Goal: Task Accomplishment & Management: Complete application form

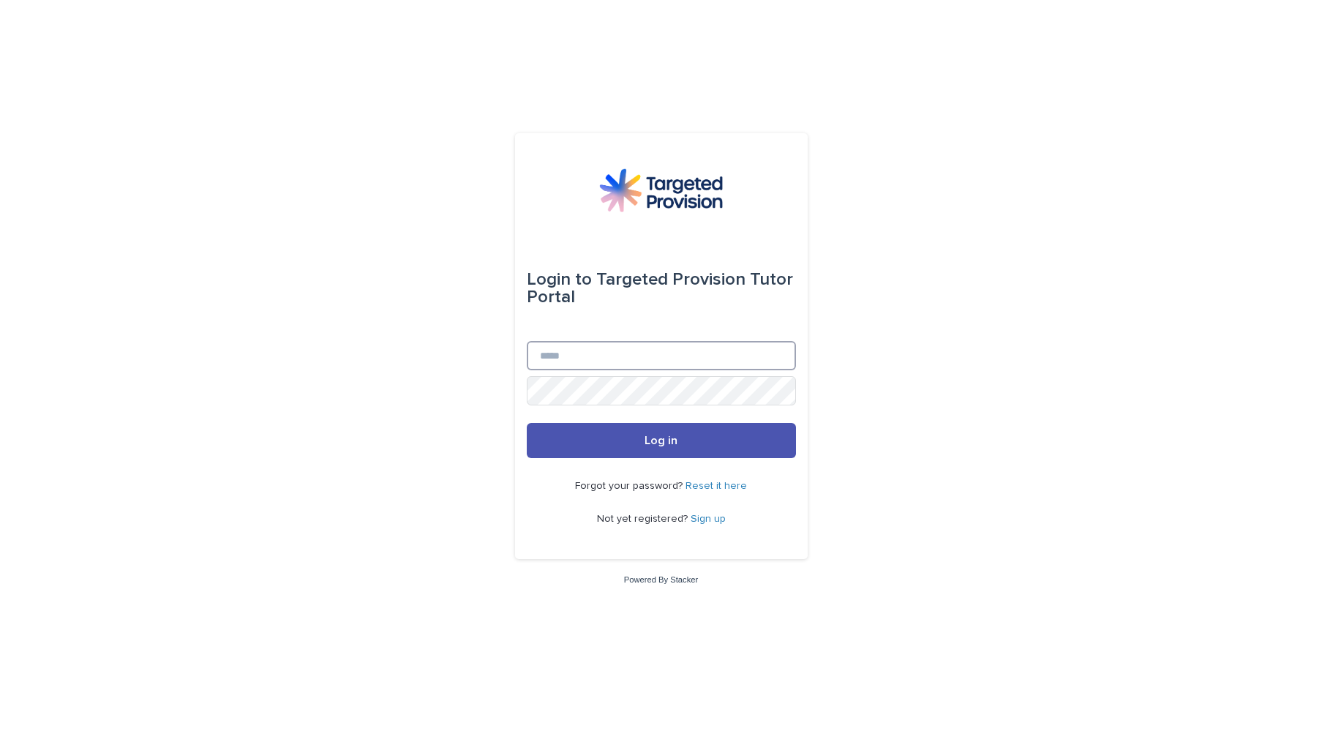
type input "**********"
click at [661, 444] on span "Log in" at bounding box center [660, 440] width 33 height 12
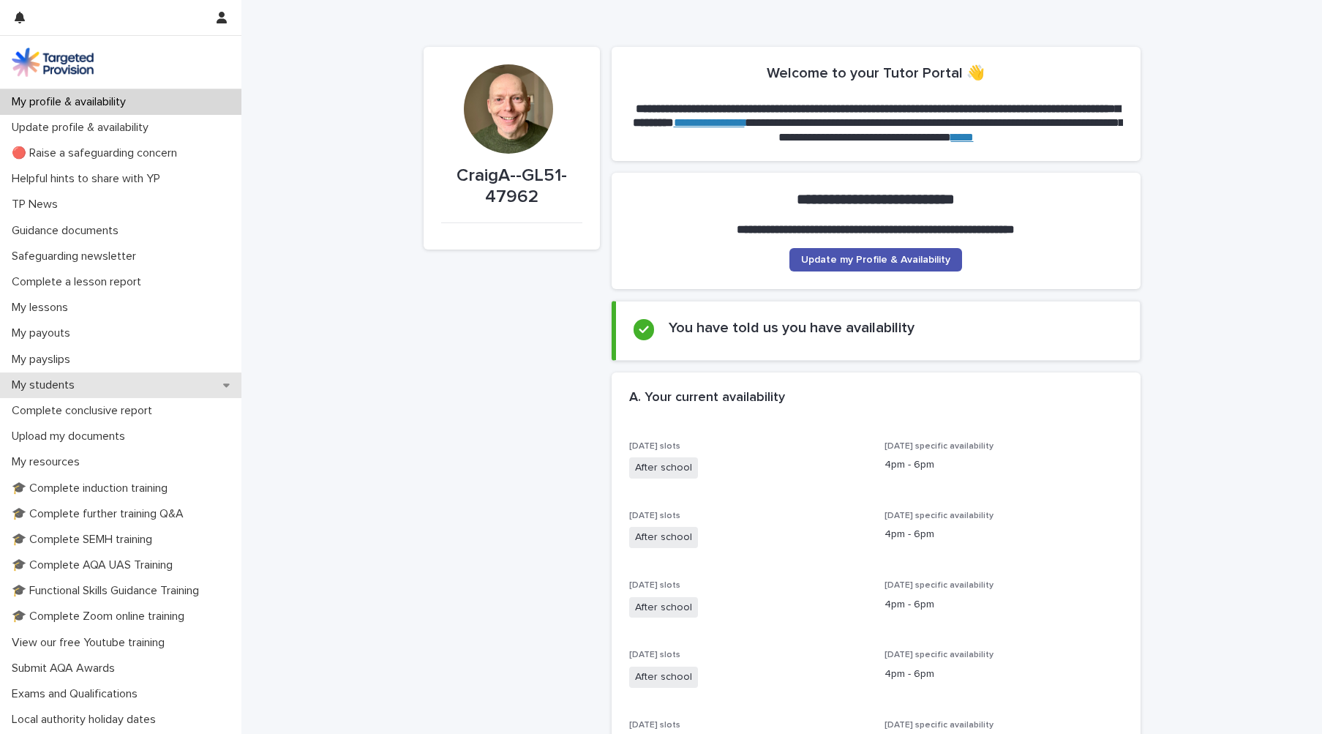
click at [147, 383] on div "My students" at bounding box center [120, 385] width 241 height 26
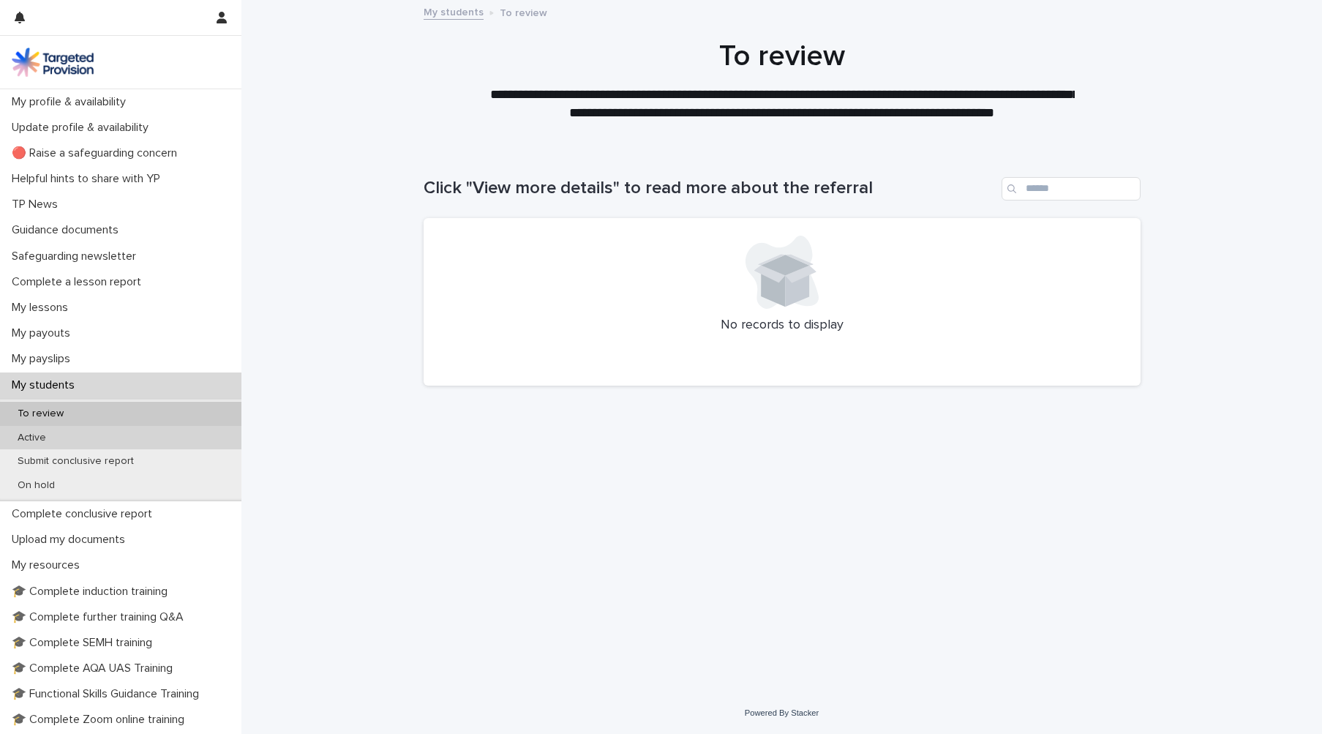
click at [131, 439] on div "Active" at bounding box center [120, 438] width 241 height 24
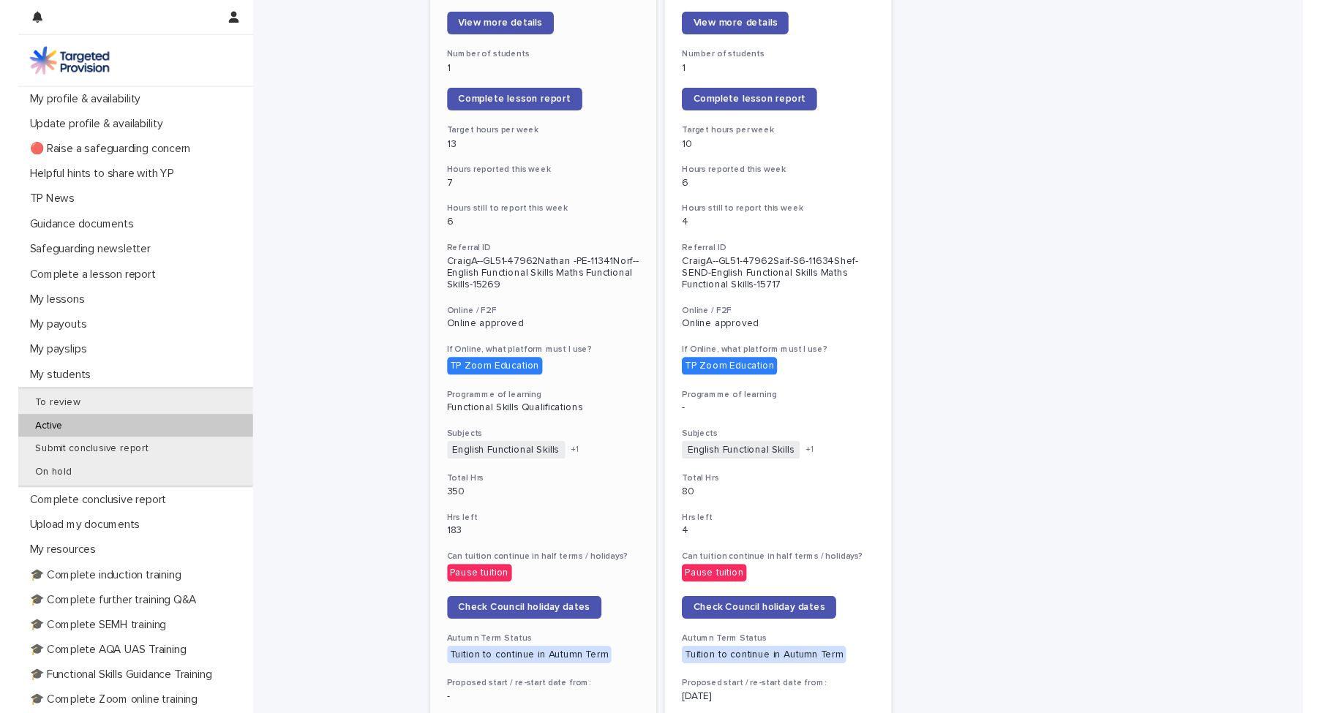
scroll to position [253, 0]
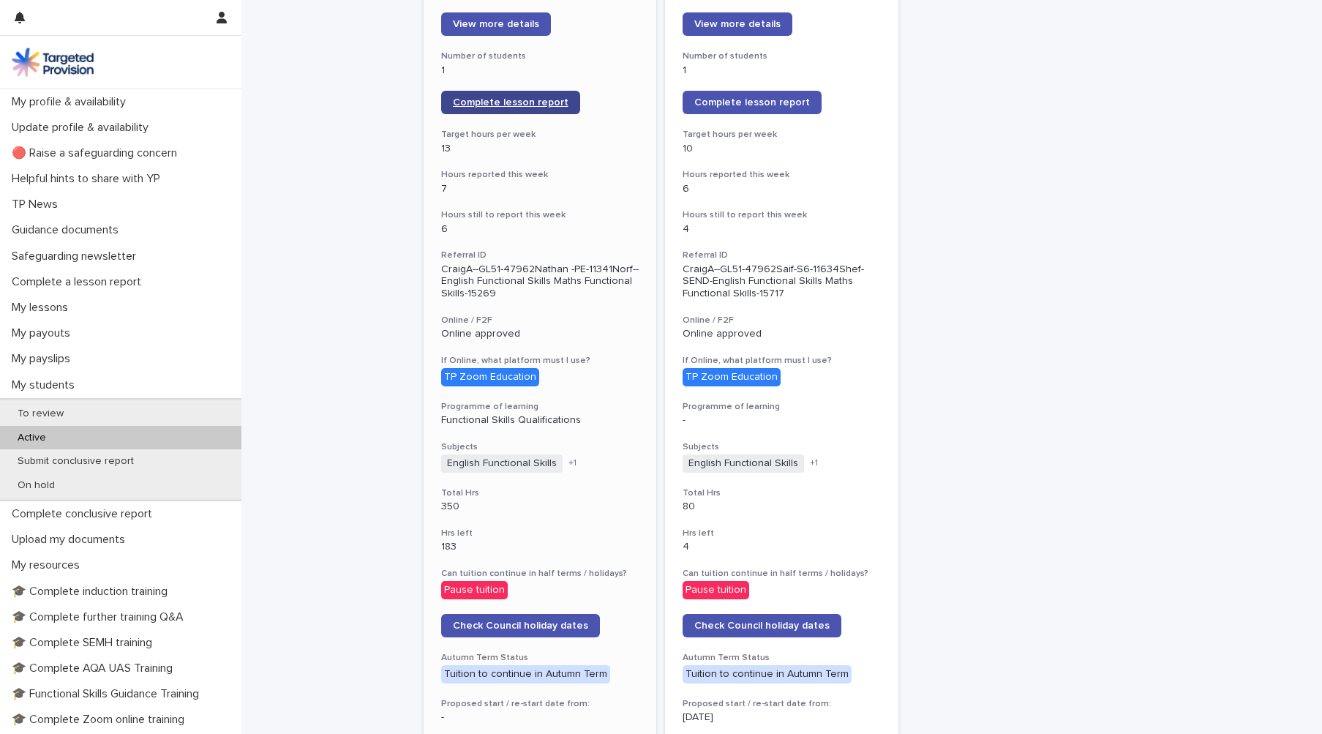
click at [516, 102] on span "Complete lesson report" at bounding box center [511, 102] width 116 height 10
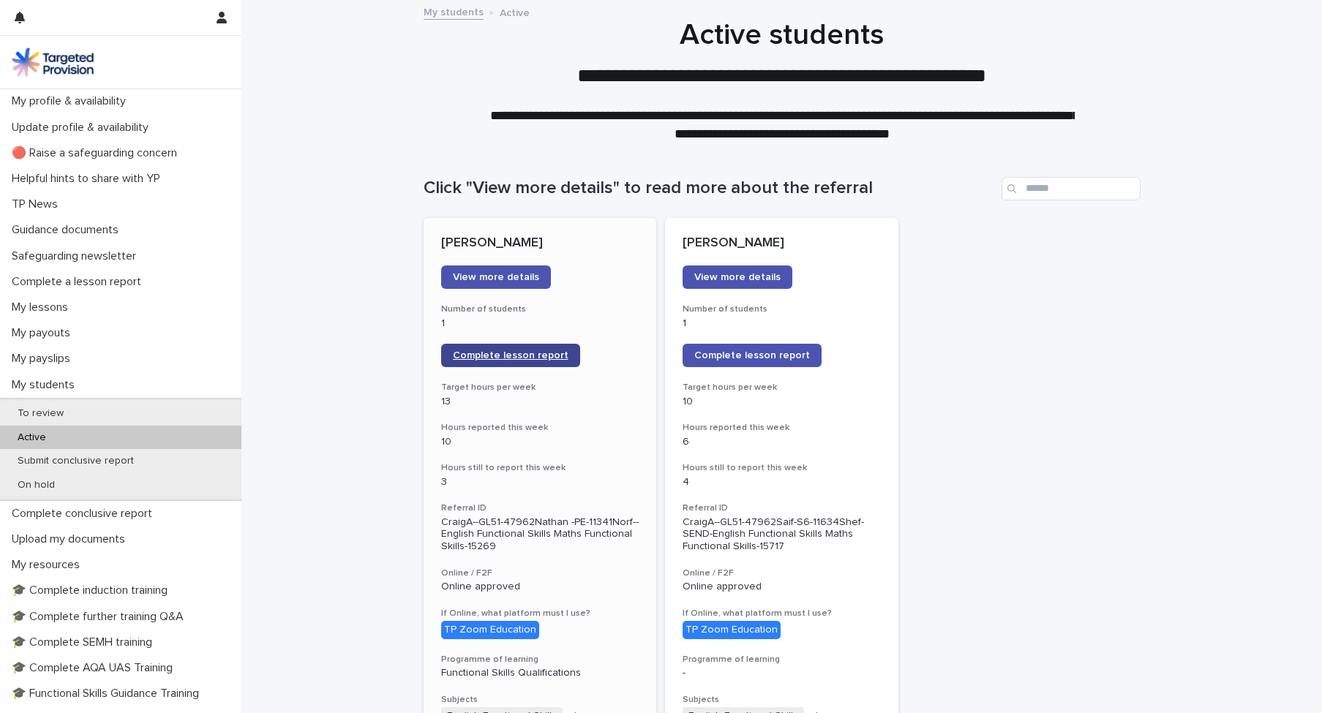
click at [496, 354] on span "Complete lesson report" at bounding box center [511, 355] width 116 height 10
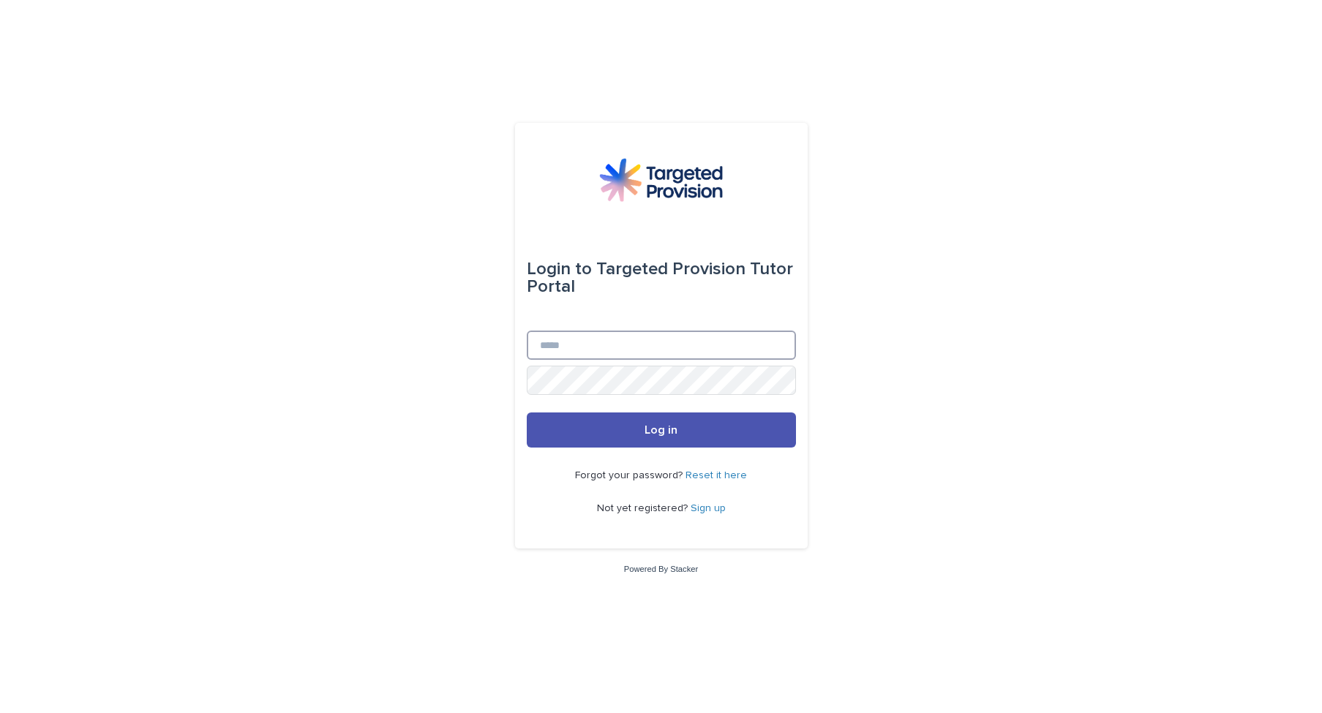
type input "**********"
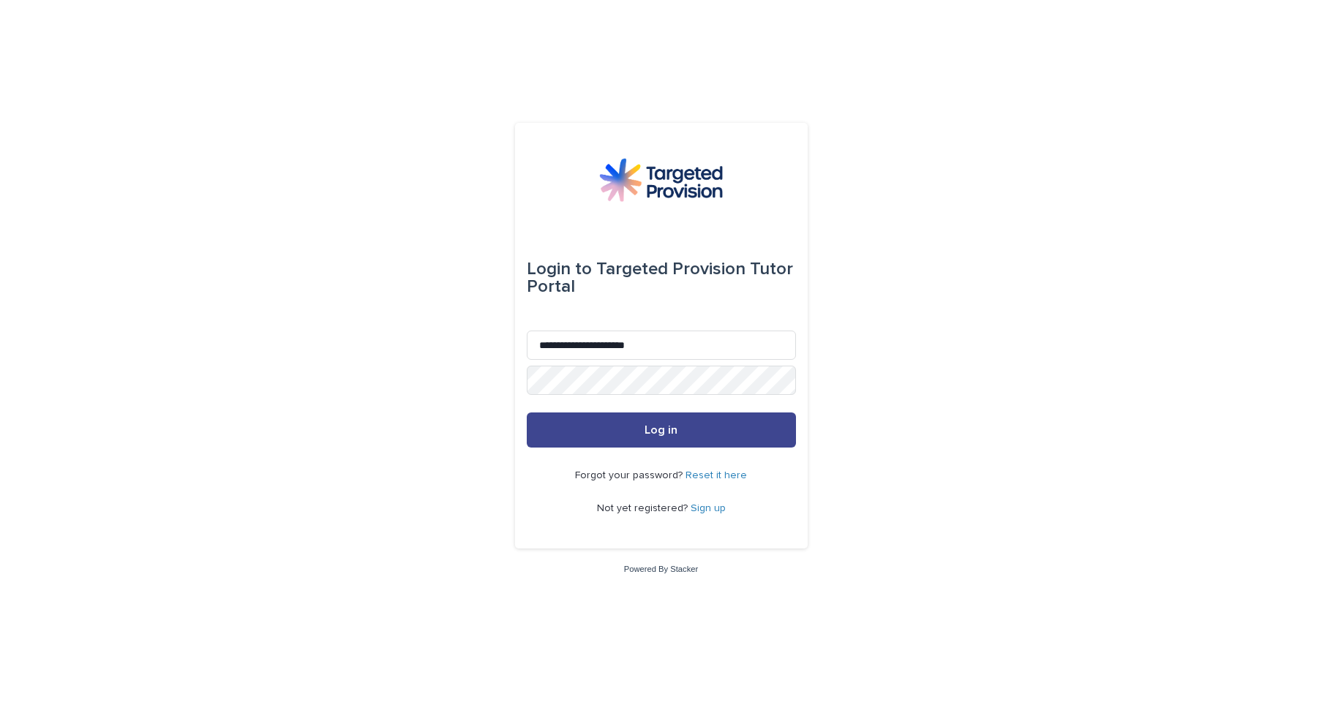
click at [640, 431] on button "Log in" at bounding box center [661, 430] width 269 height 35
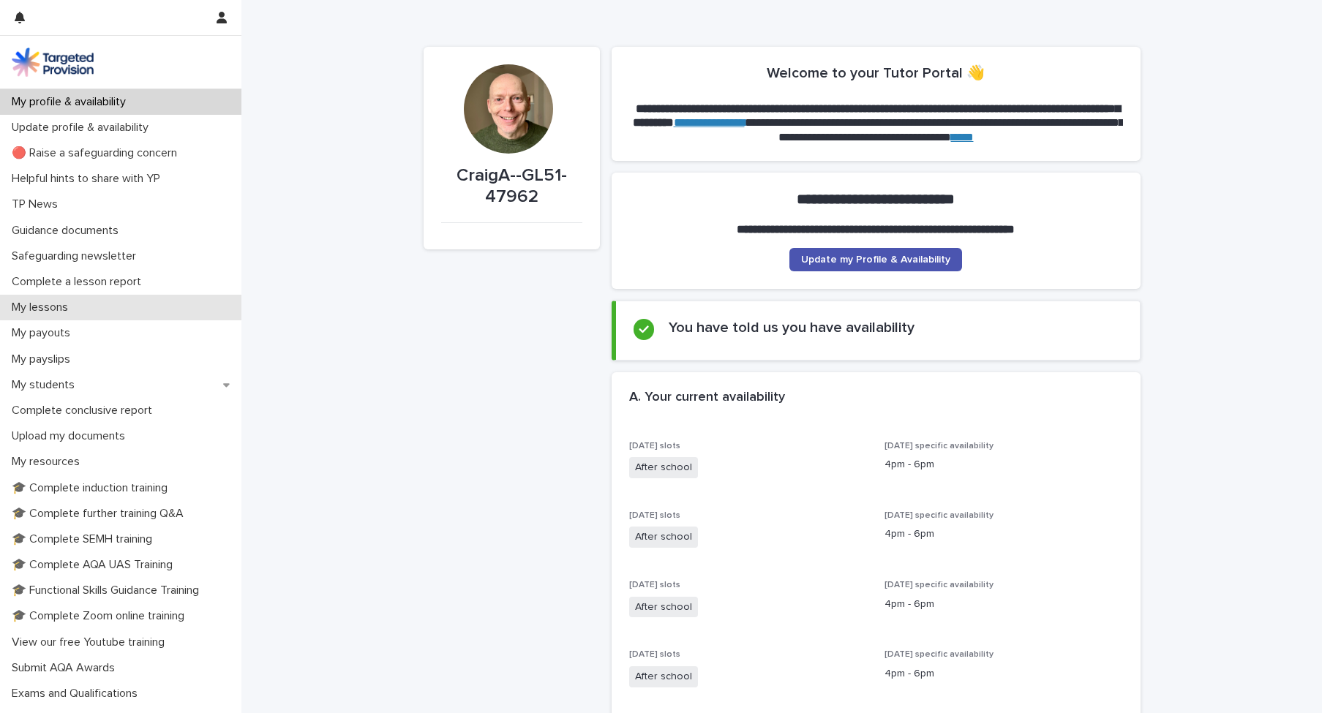
click at [83, 307] on div "My lessons" at bounding box center [120, 308] width 241 height 26
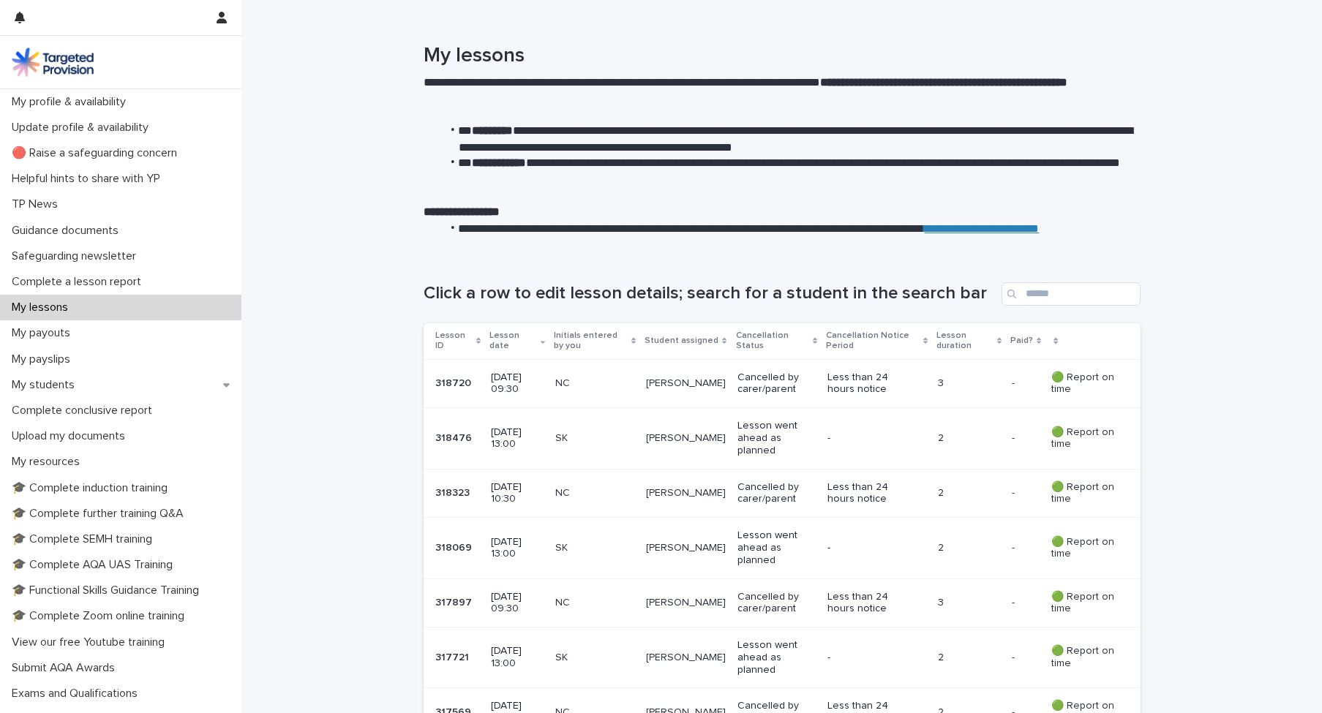
click at [792, 378] on p "Cancelled by carer/parent" at bounding box center [776, 384] width 78 height 25
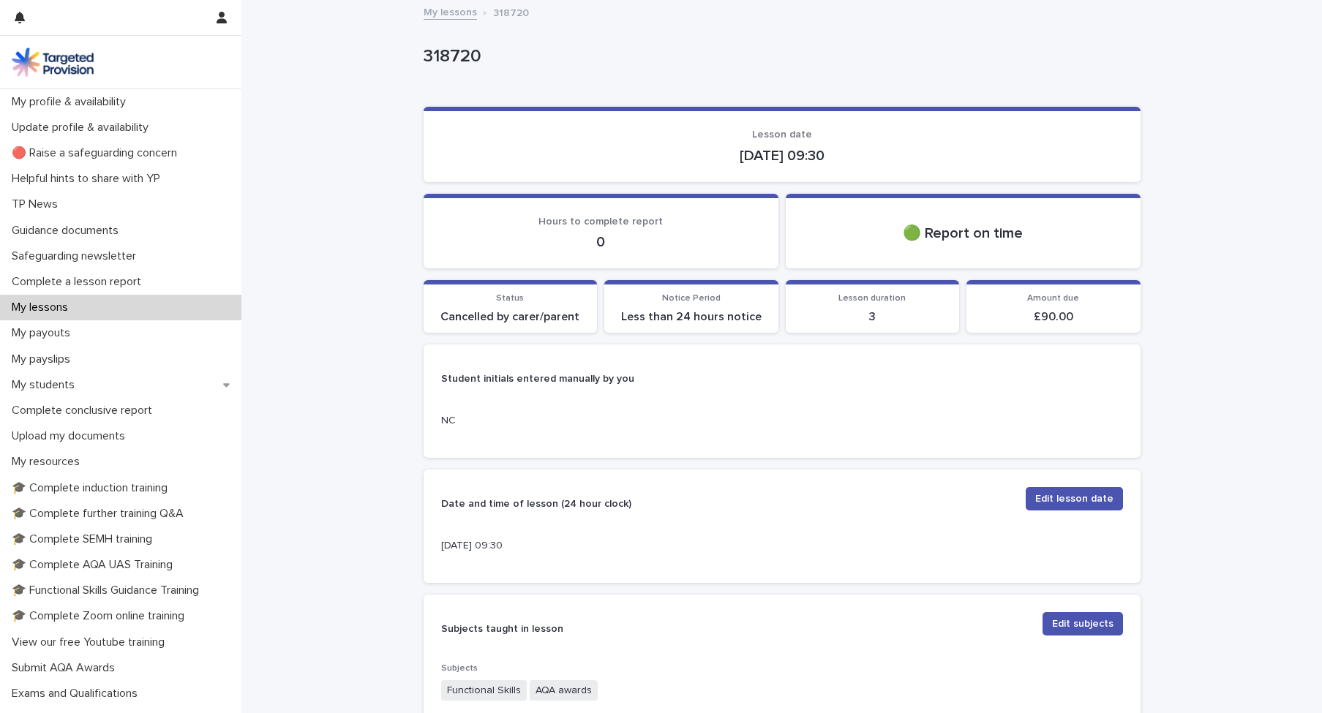
click at [102, 309] on div "My lessons" at bounding box center [120, 308] width 241 height 26
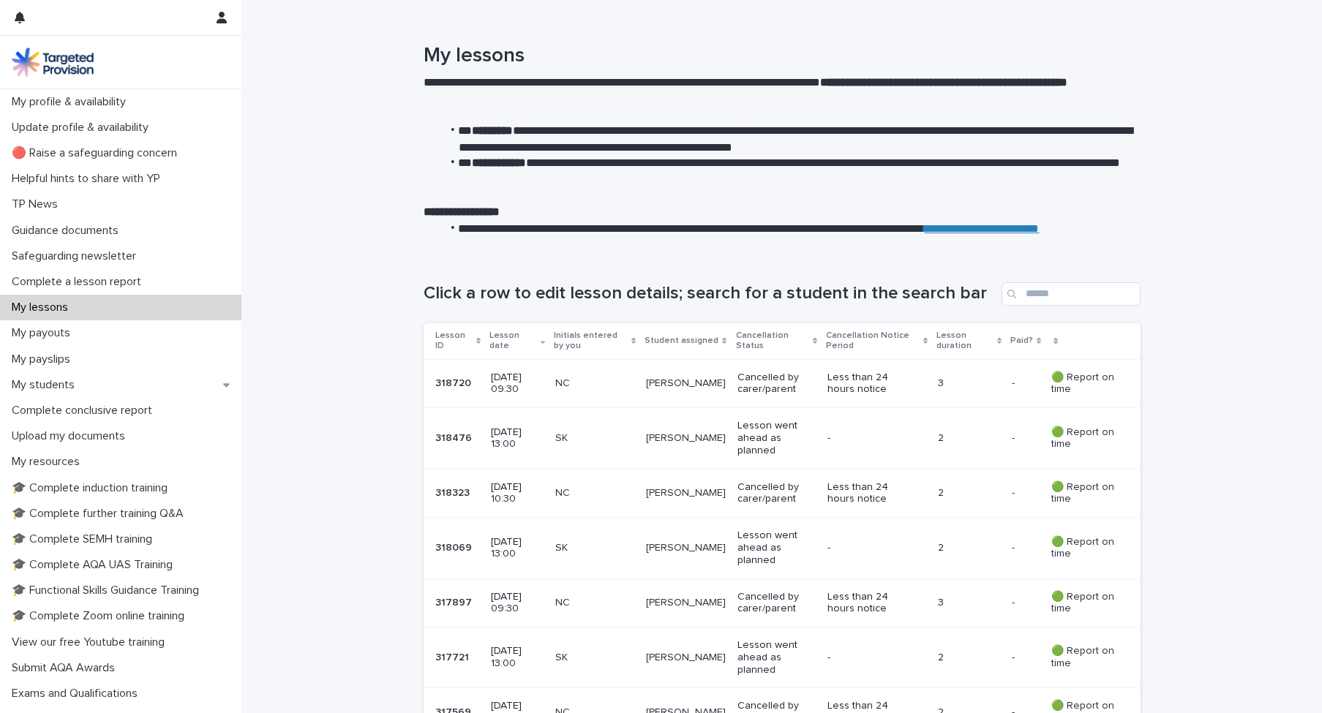
click at [451, 378] on p "318720" at bounding box center [454, 381] width 39 height 15
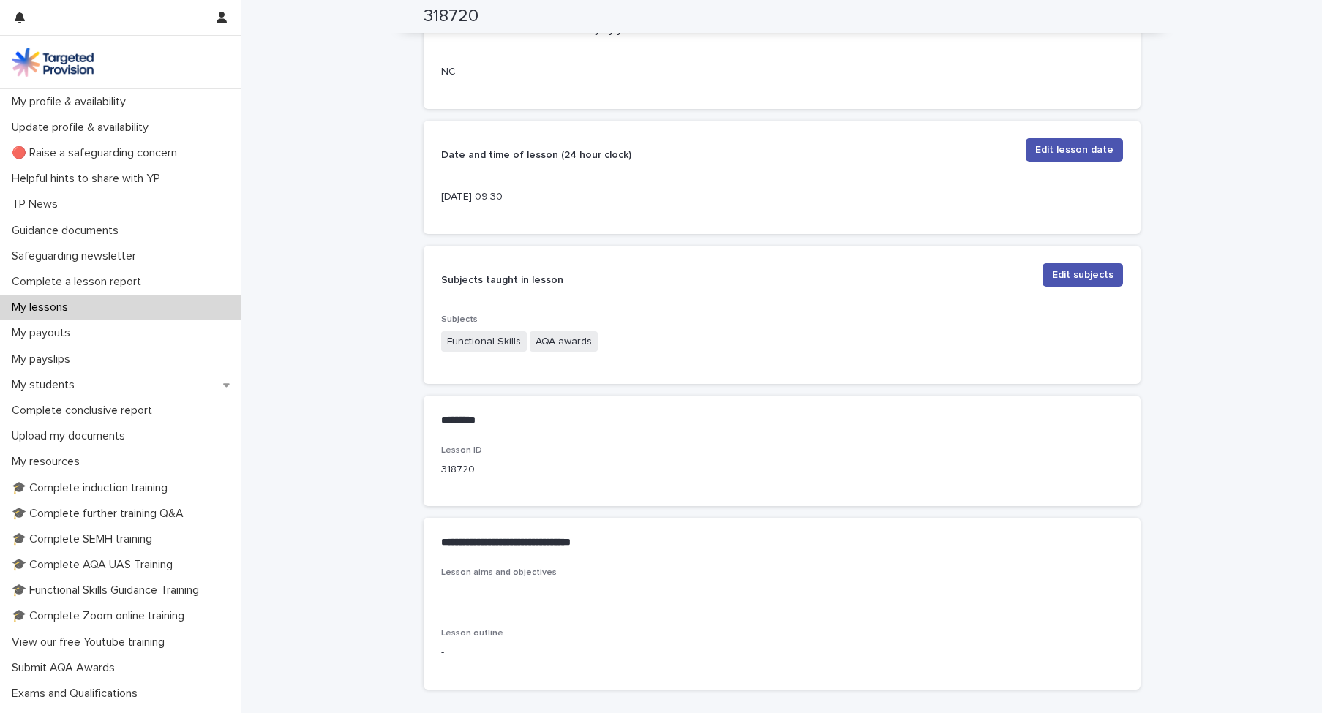
scroll to position [348, 0]
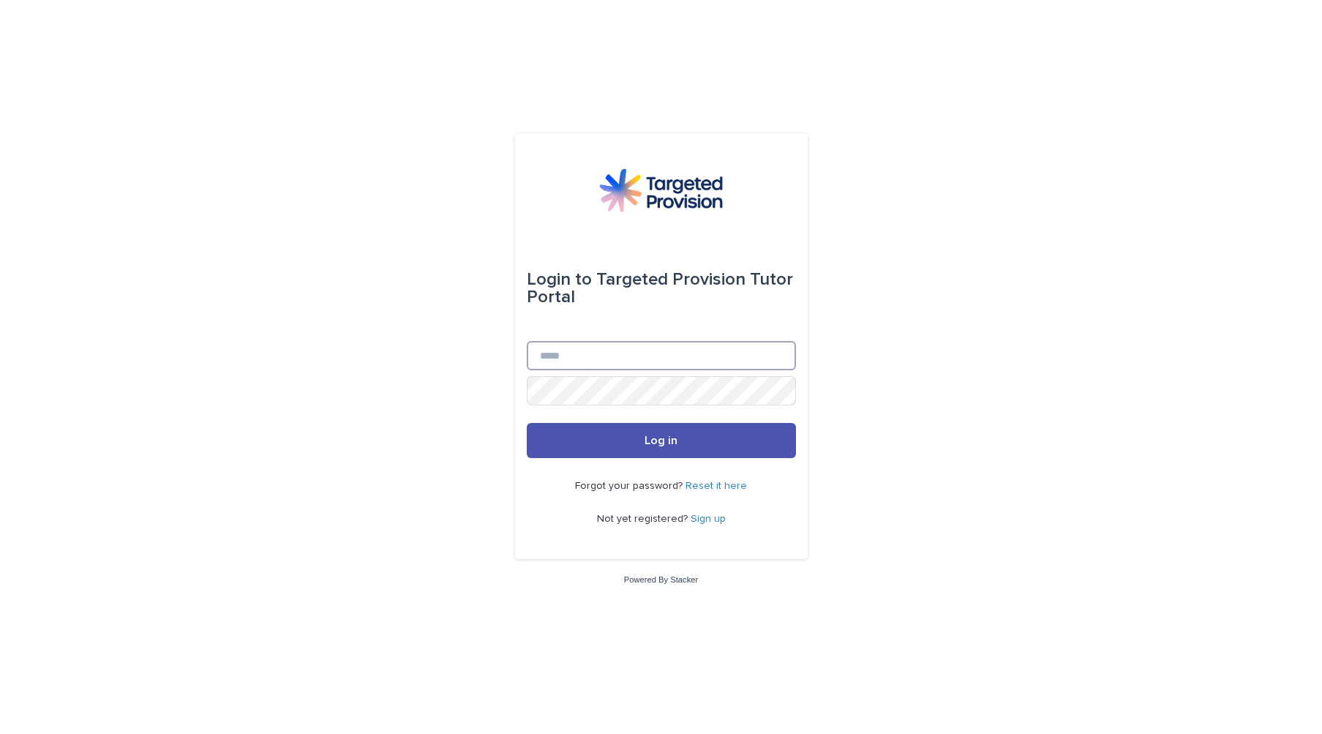
type input "**********"
click at [659, 446] on span "Log in" at bounding box center [660, 440] width 33 height 12
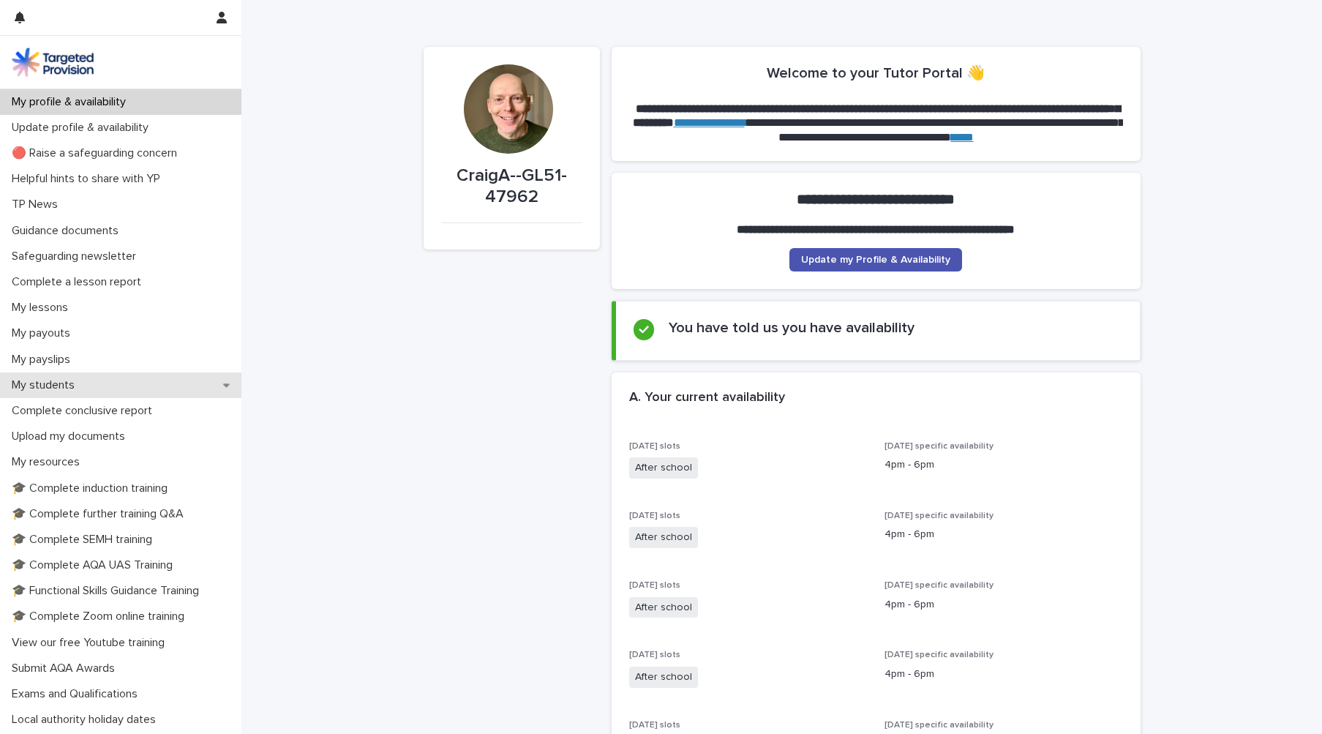
click at [111, 385] on div "My students" at bounding box center [120, 385] width 241 height 26
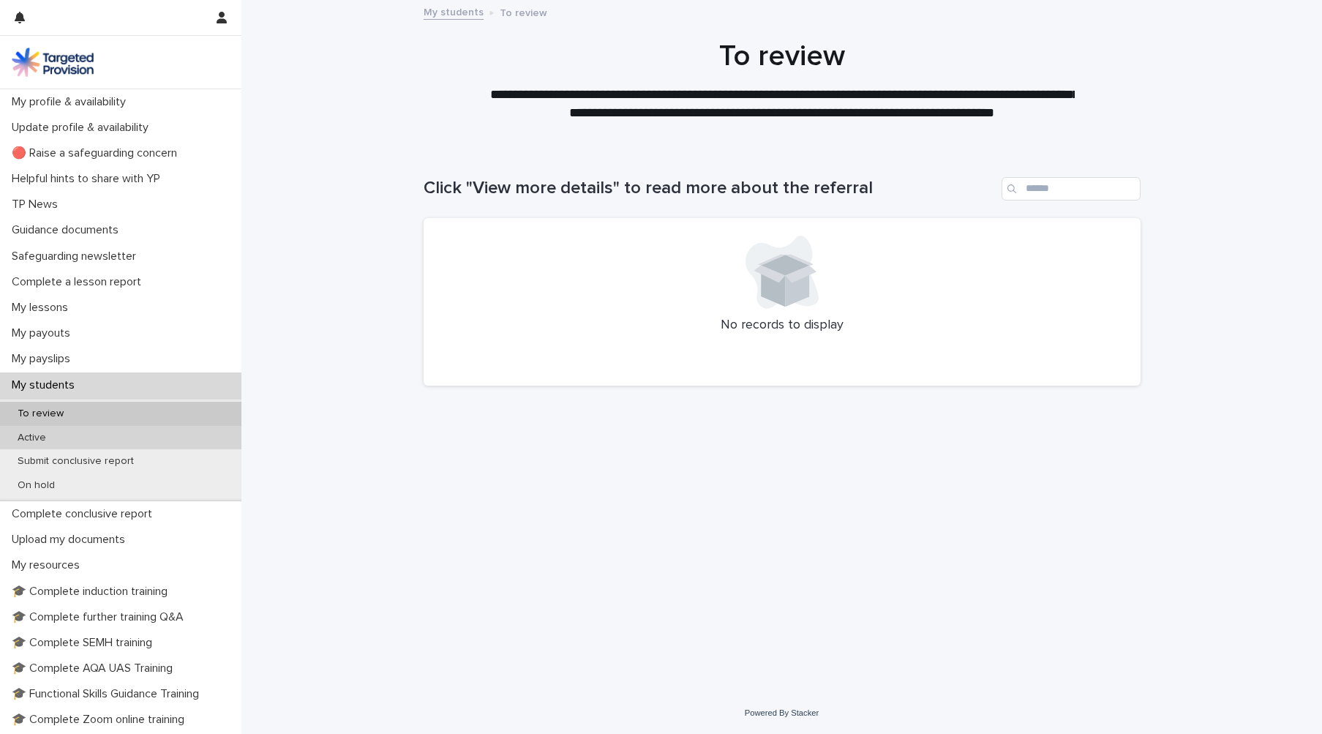
click at [75, 439] on div "Active" at bounding box center [120, 438] width 241 height 24
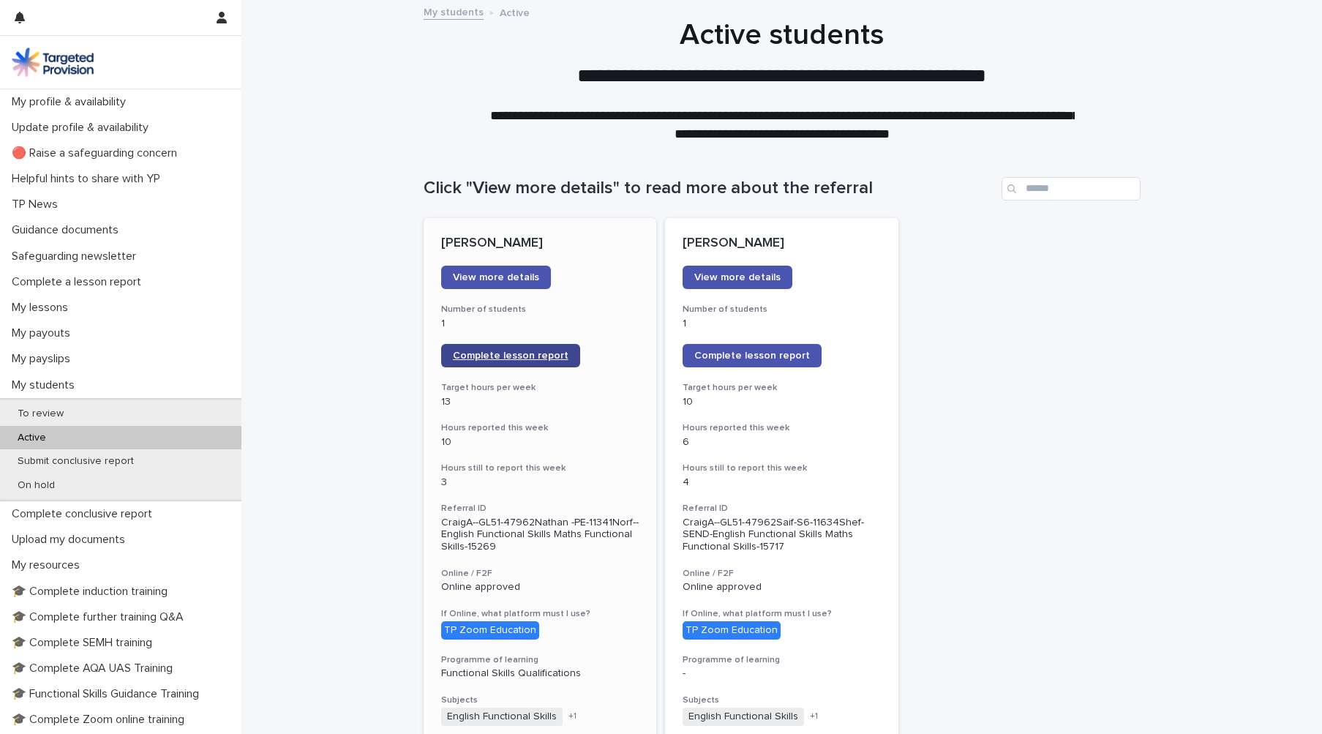
click at [493, 355] on span "Complete lesson report" at bounding box center [511, 355] width 116 height 10
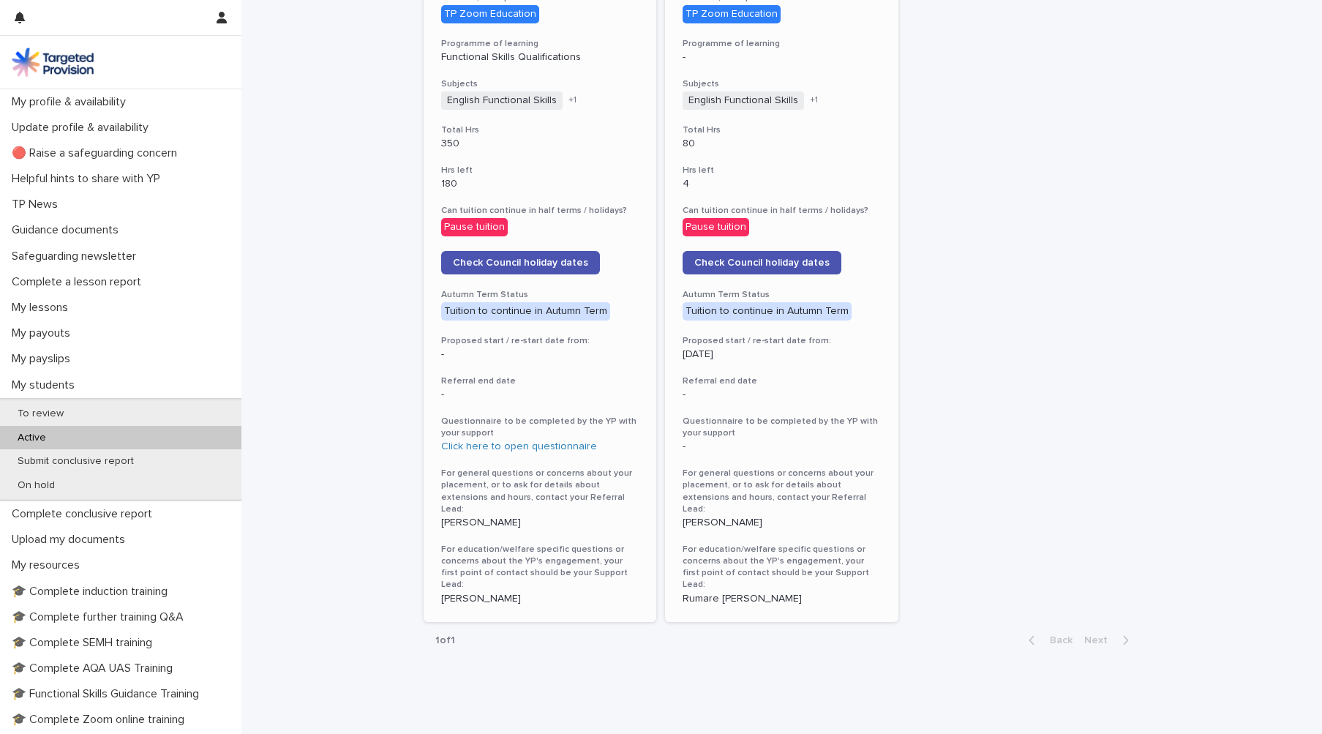
scroll to position [615, 0]
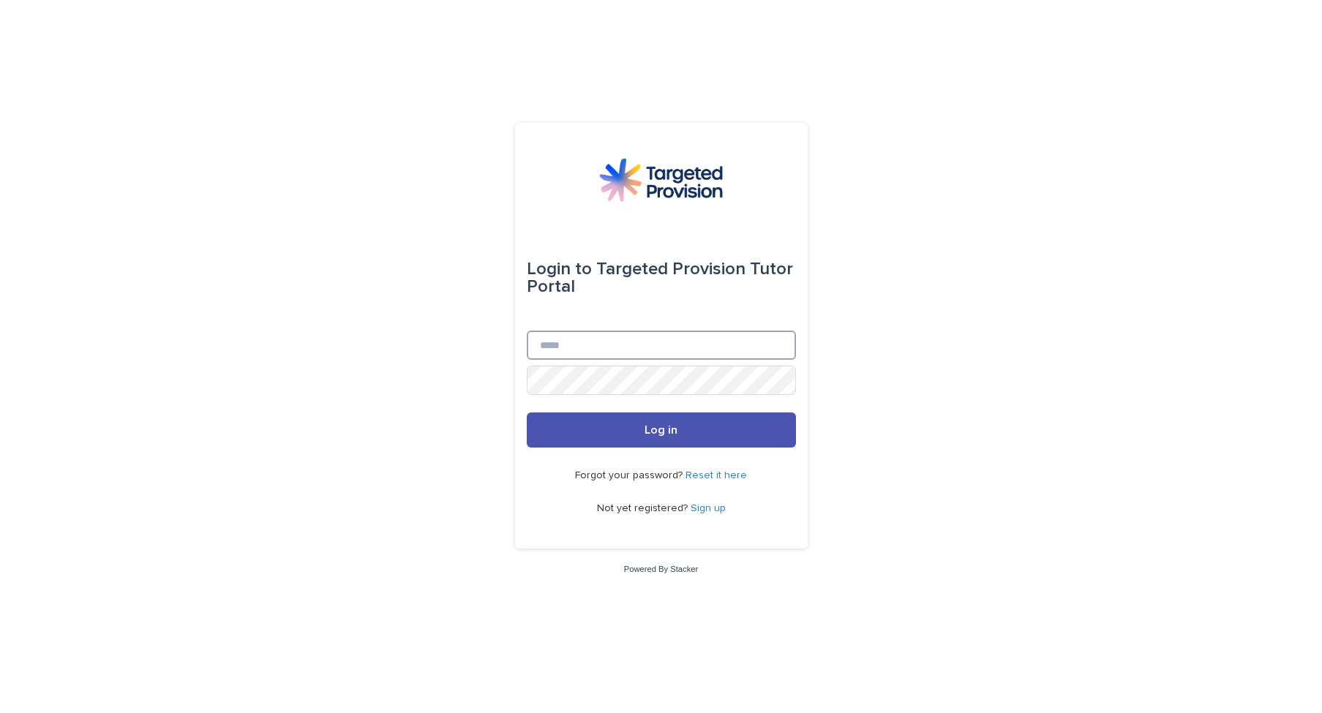
type input "**********"
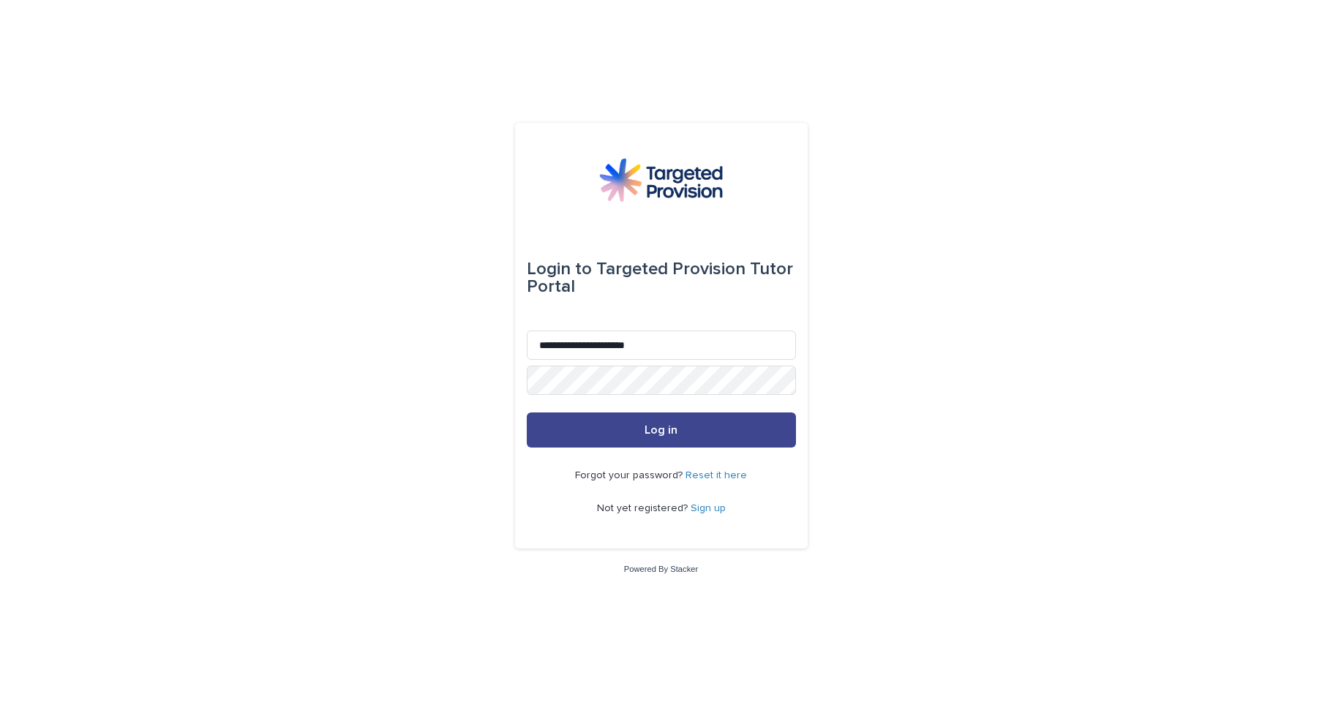
click at [632, 431] on button "Log in" at bounding box center [661, 430] width 269 height 35
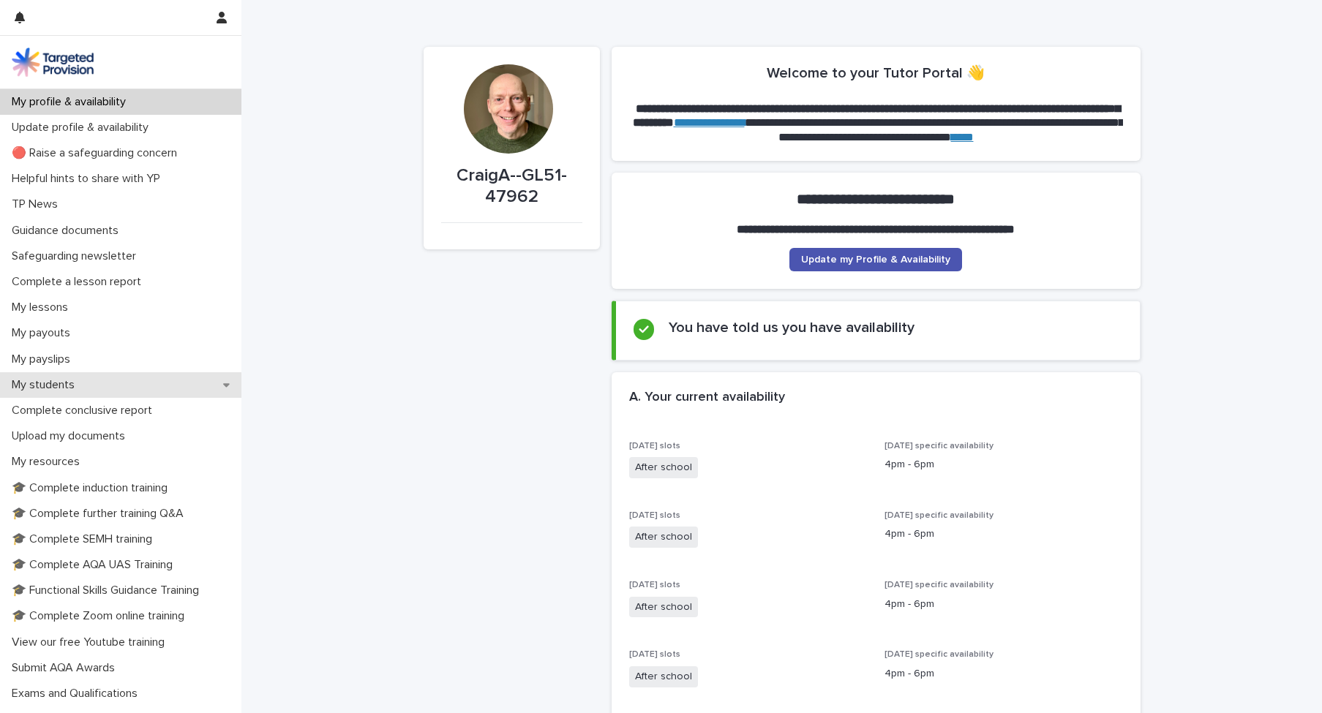
click at [105, 385] on div "My students" at bounding box center [120, 385] width 241 height 26
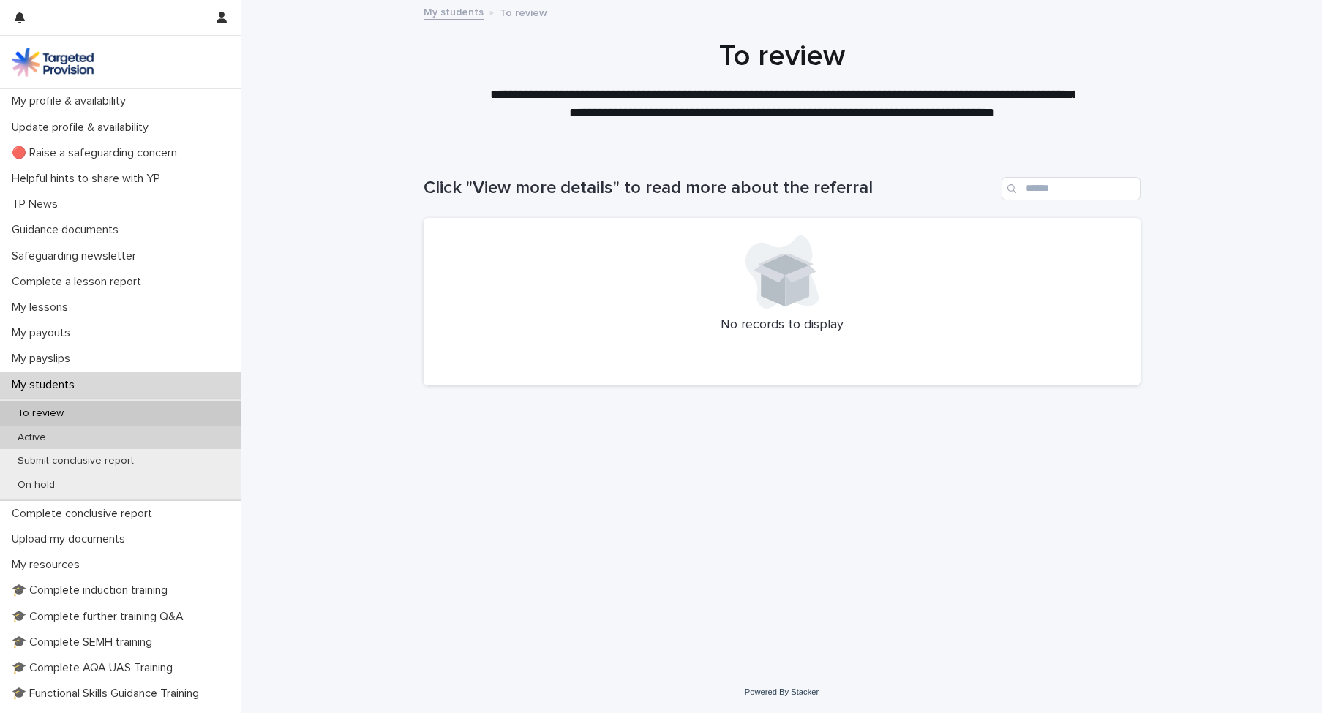
click at [93, 440] on div "Active" at bounding box center [120, 438] width 241 height 24
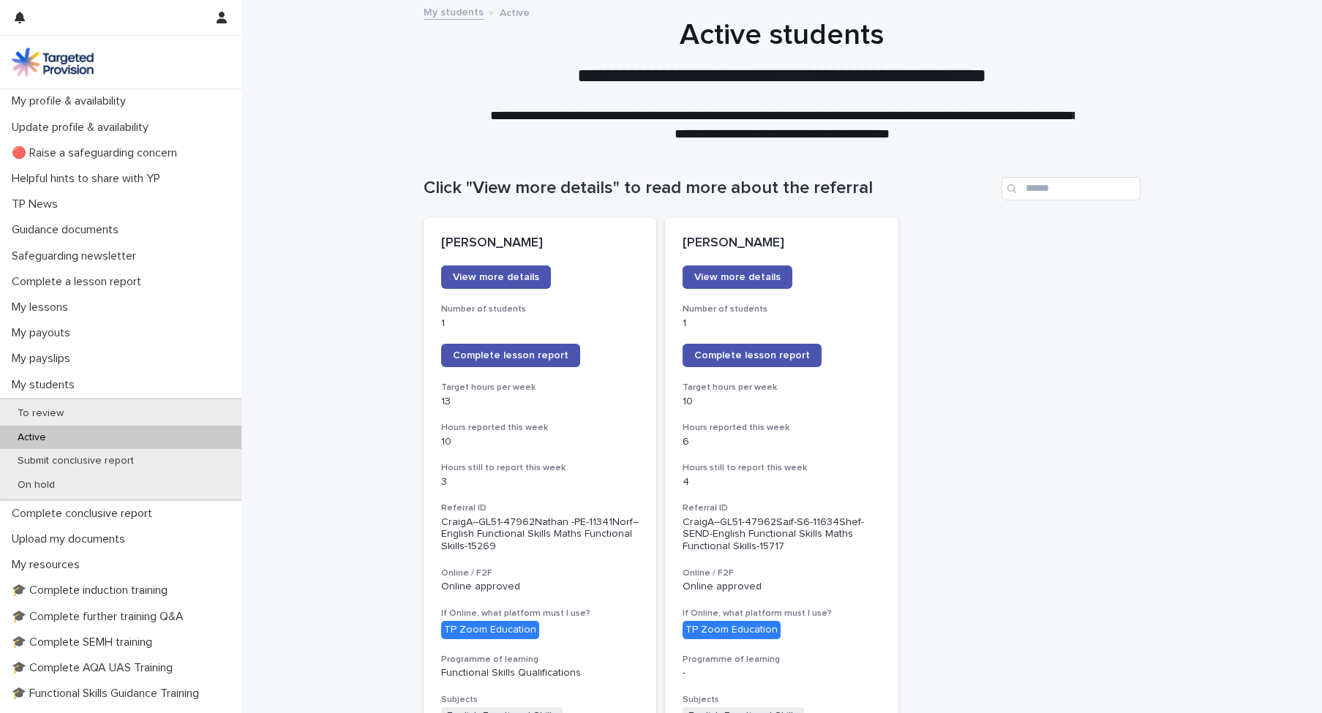
click at [508, 279] on span "View more details" at bounding box center [496, 277] width 86 height 10
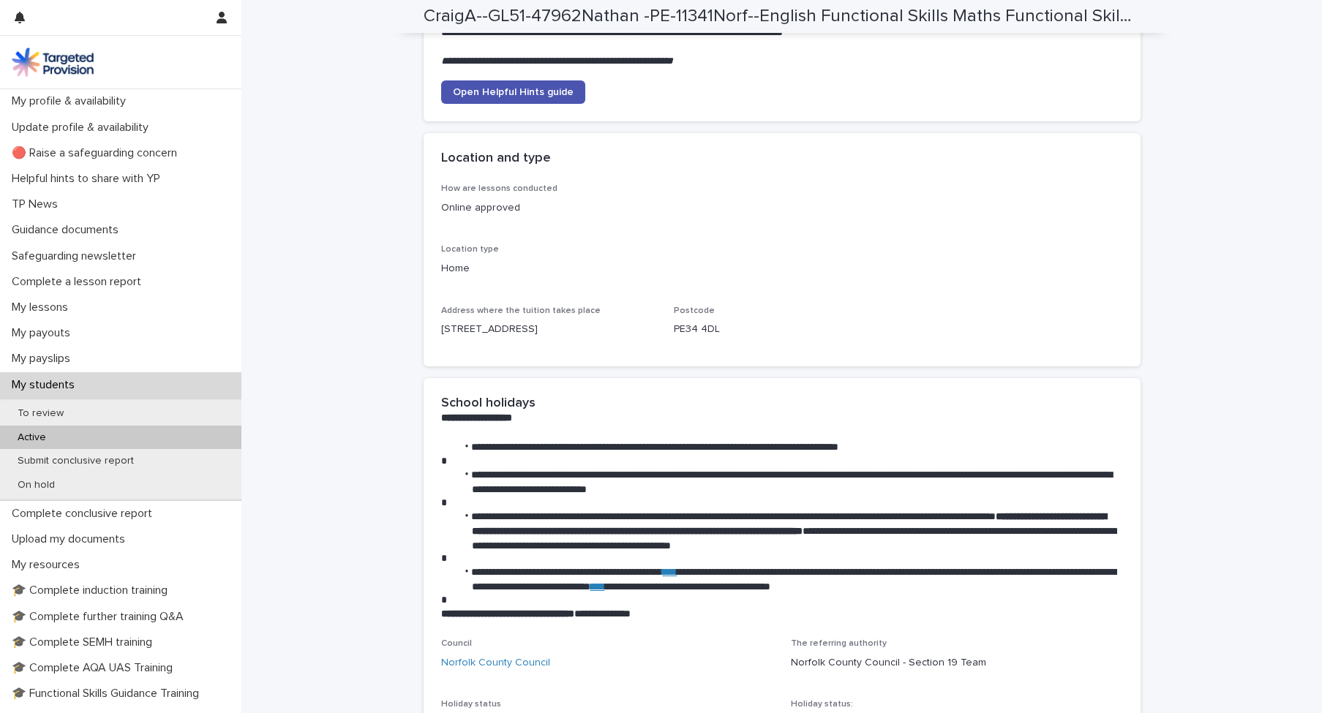
scroll to position [1851, 0]
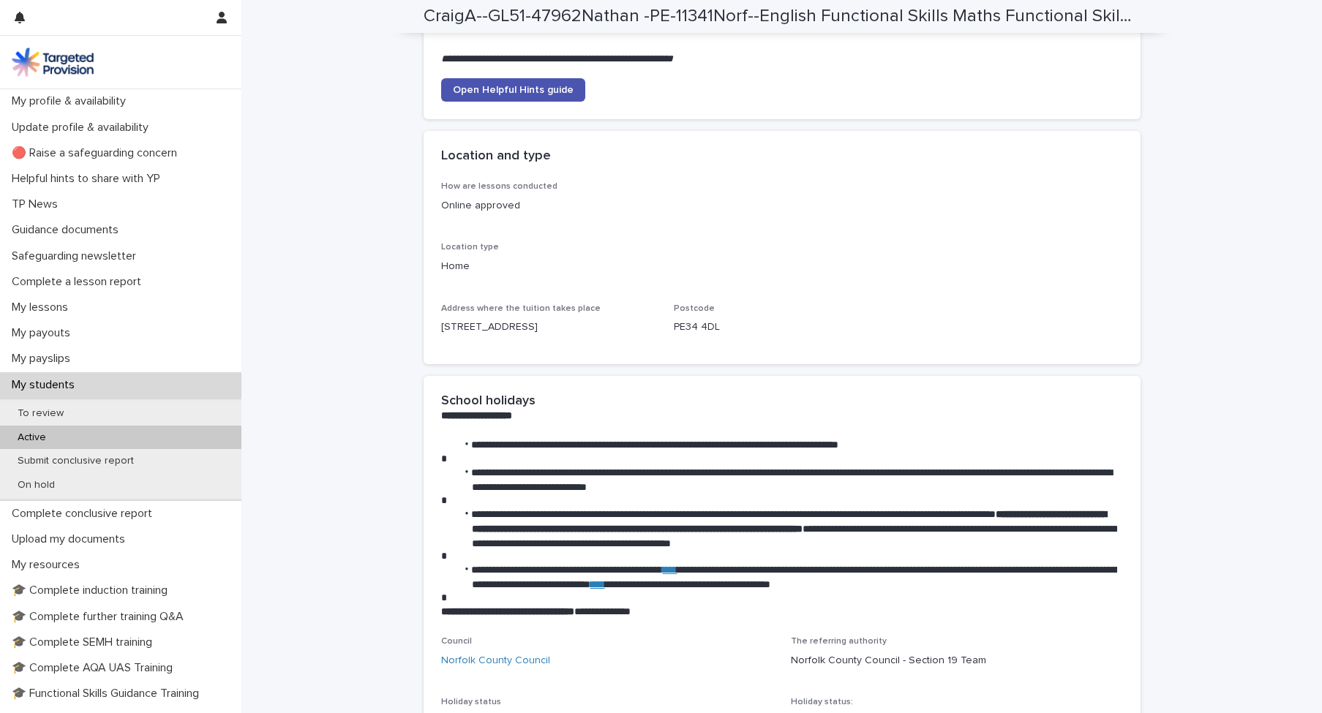
click at [64, 437] on div "Active" at bounding box center [120, 438] width 241 height 24
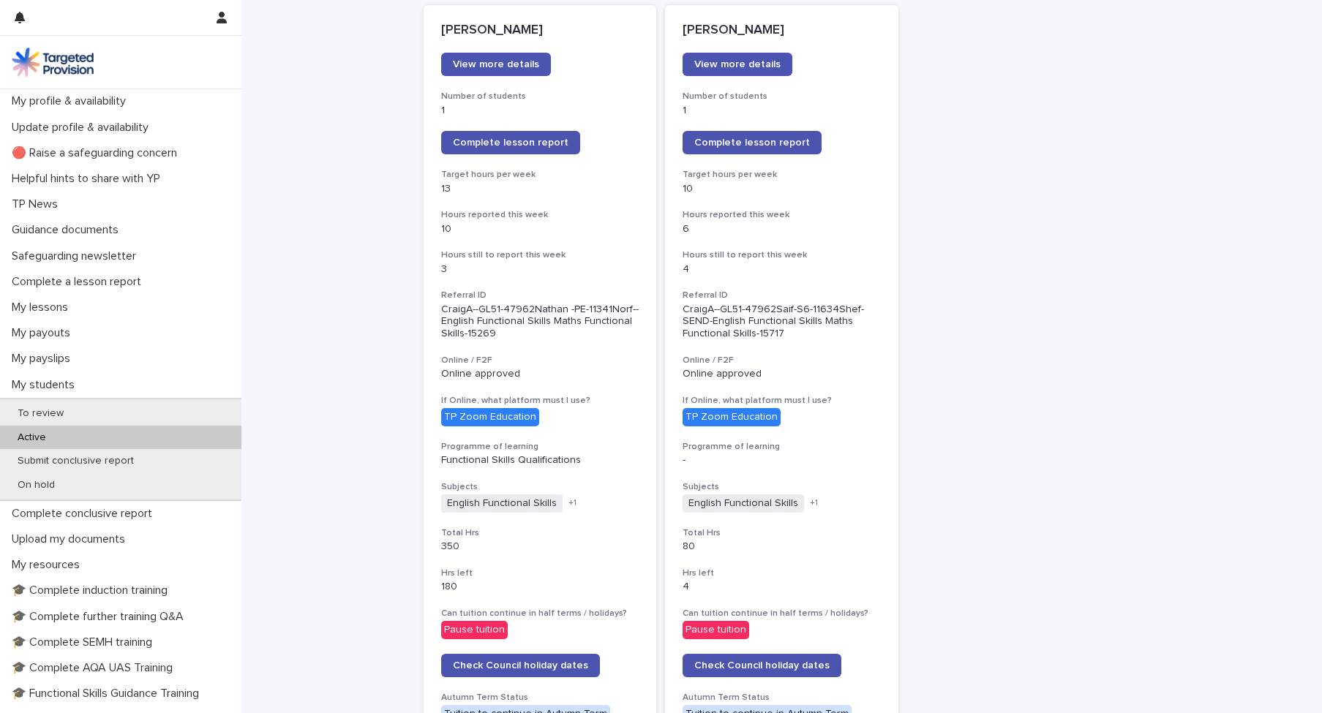
scroll to position [211, 0]
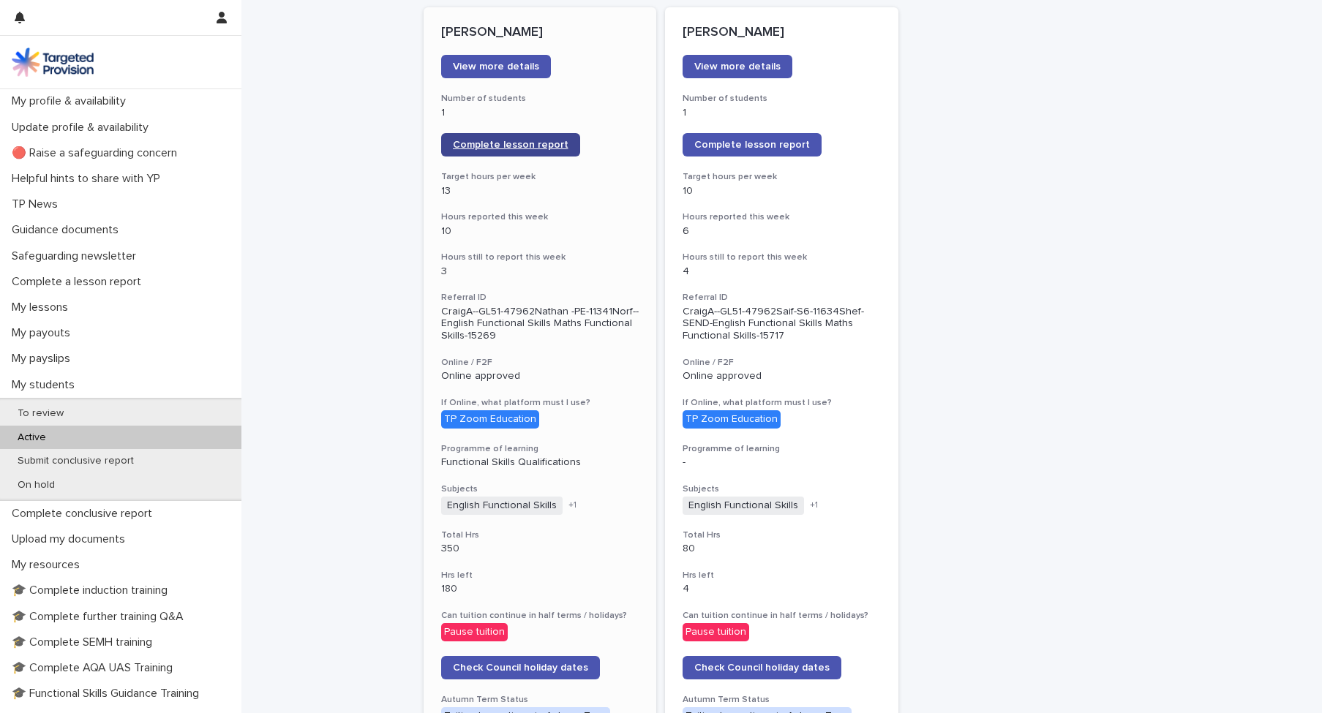
click at [507, 144] on span "Complete lesson report" at bounding box center [511, 145] width 116 height 10
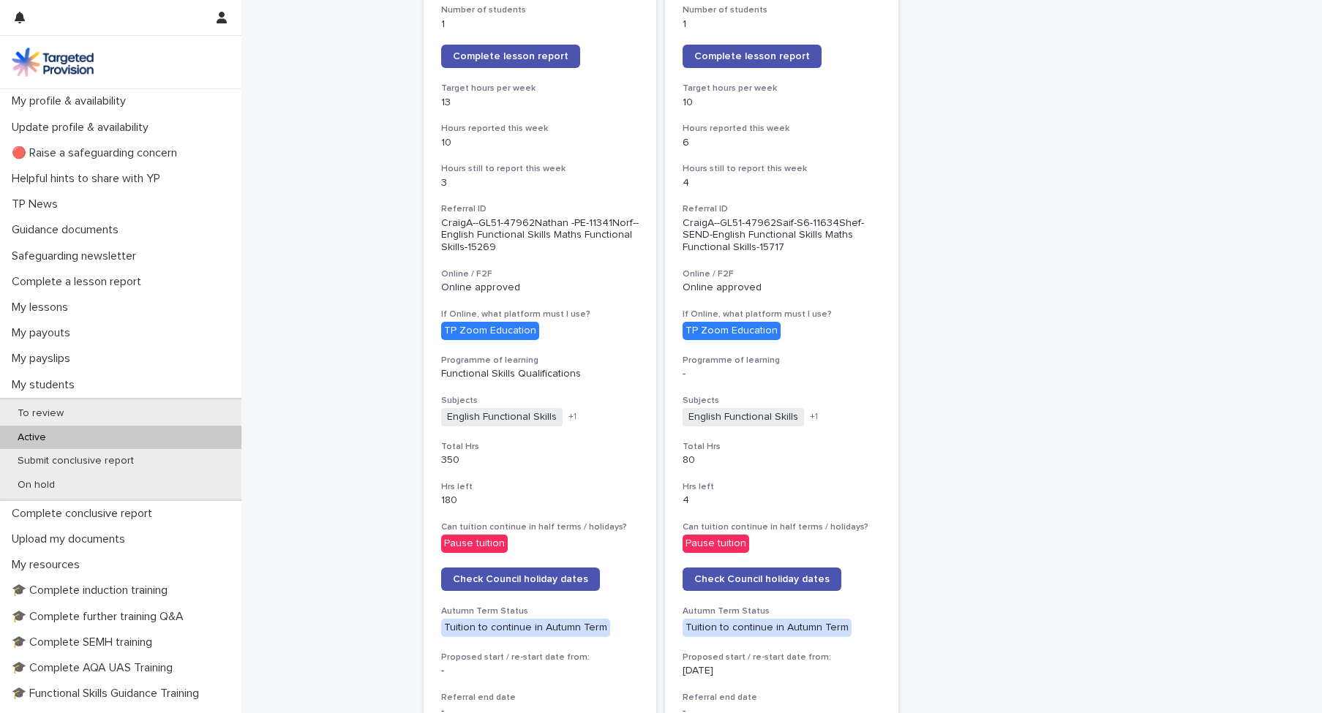
scroll to position [282, 0]
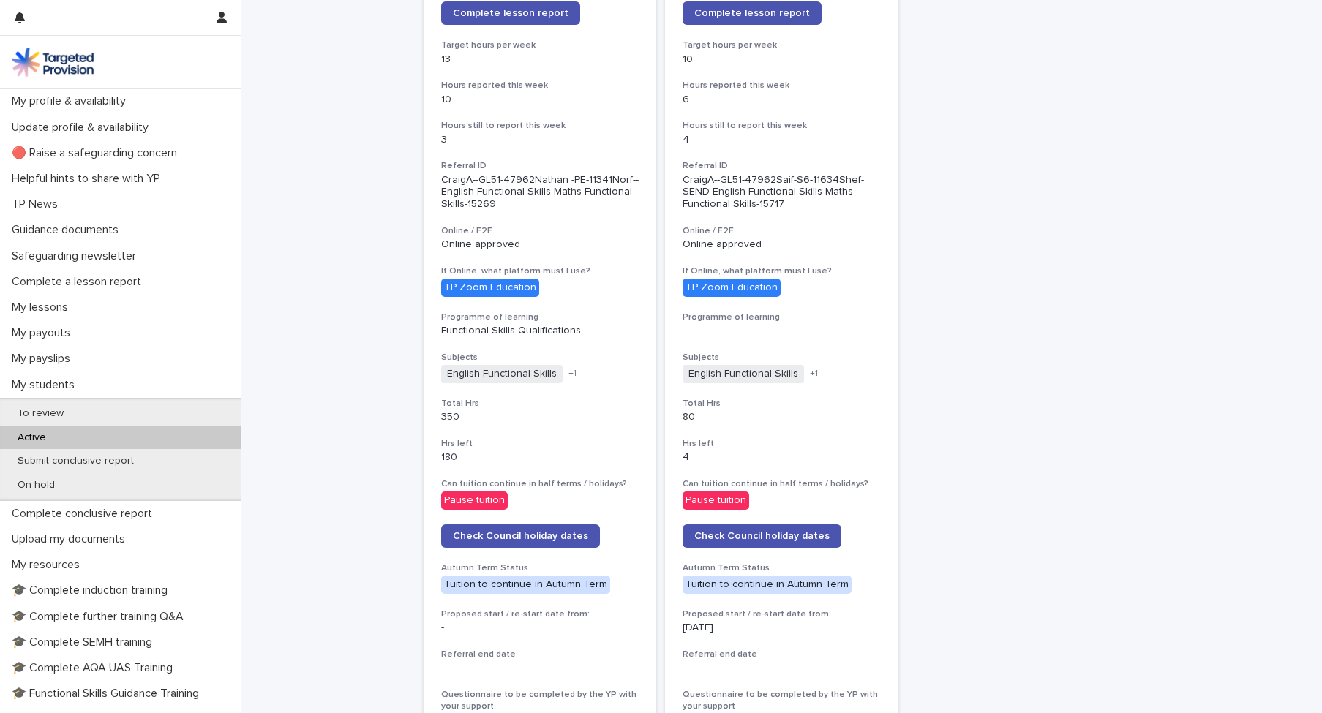
scroll to position [341, 0]
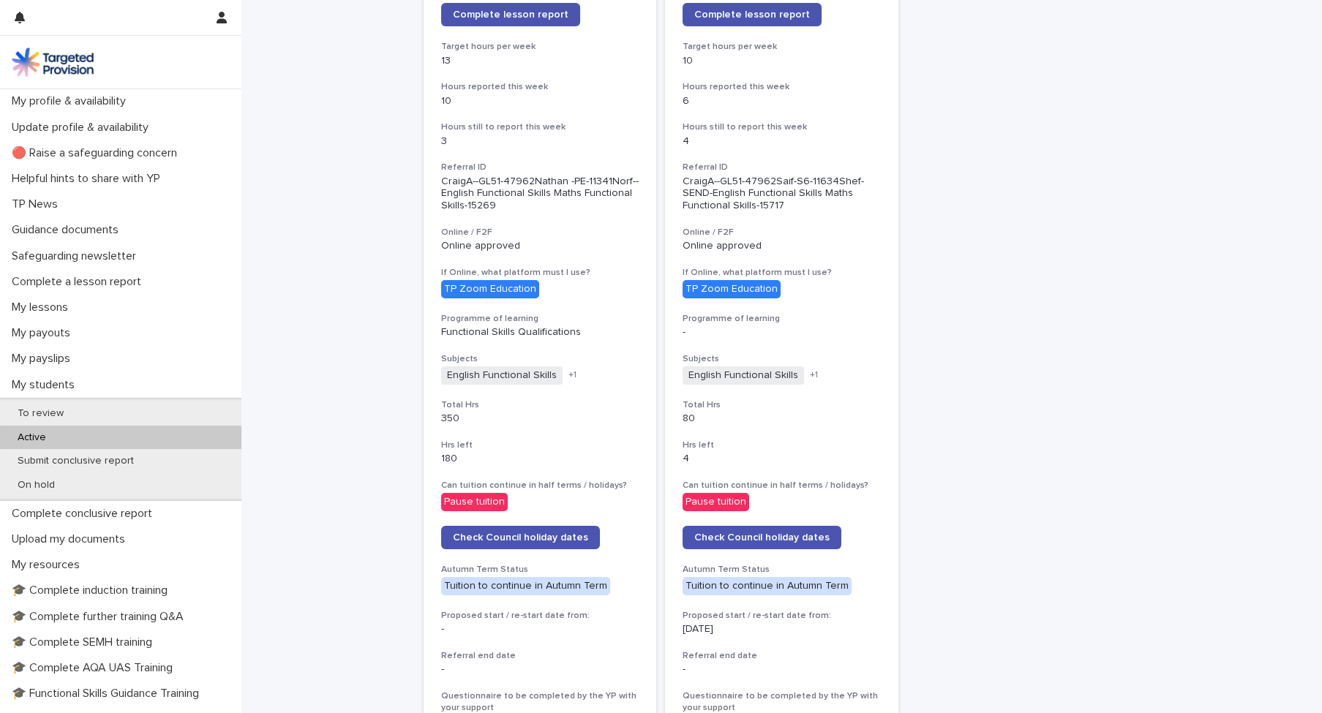
click at [86, 434] on div "Active" at bounding box center [120, 438] width 241 height 24
click at [57, 410] on p "To review" at bounding box center [40, 413] width 69 height 12
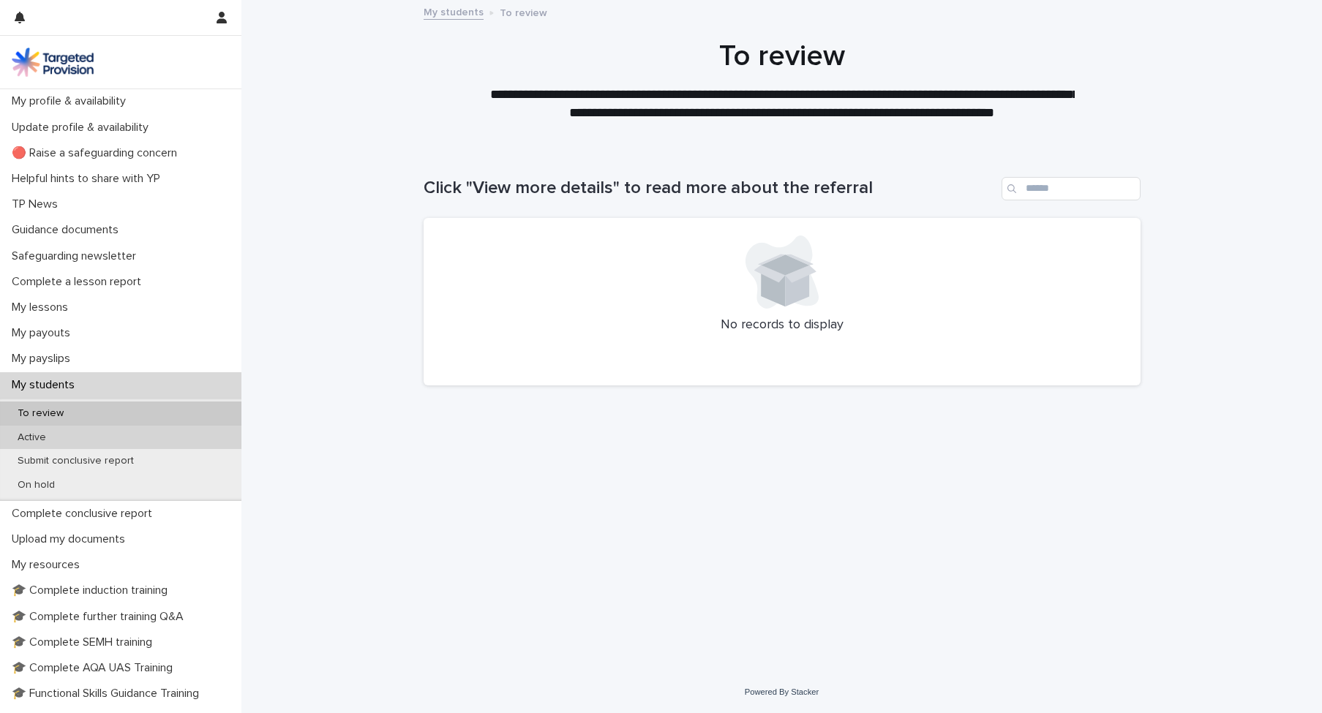
click at [68, 434] on div "Active" at bounding box center [120, 438] width 241 height 24
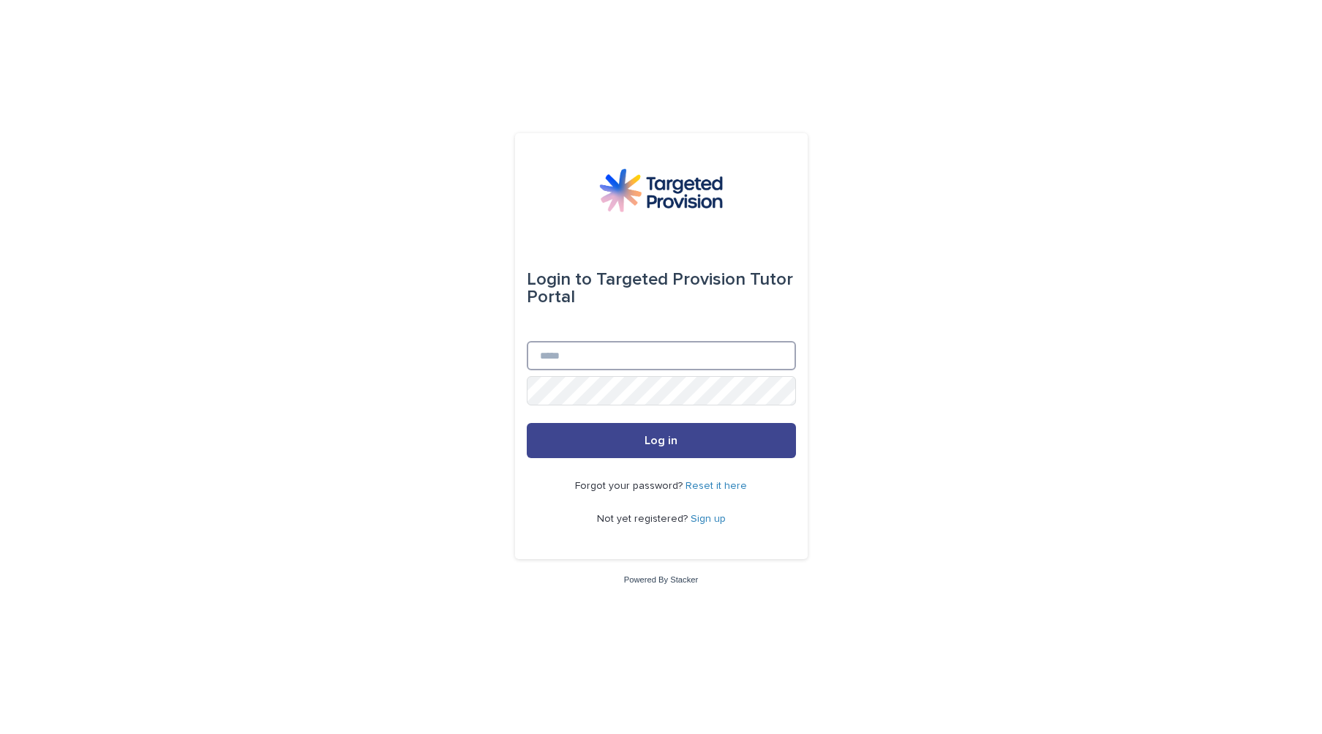
type input "**********"
click at [647, 456] on button "Log in" at bounding box center [661, 440] width 269 height 35
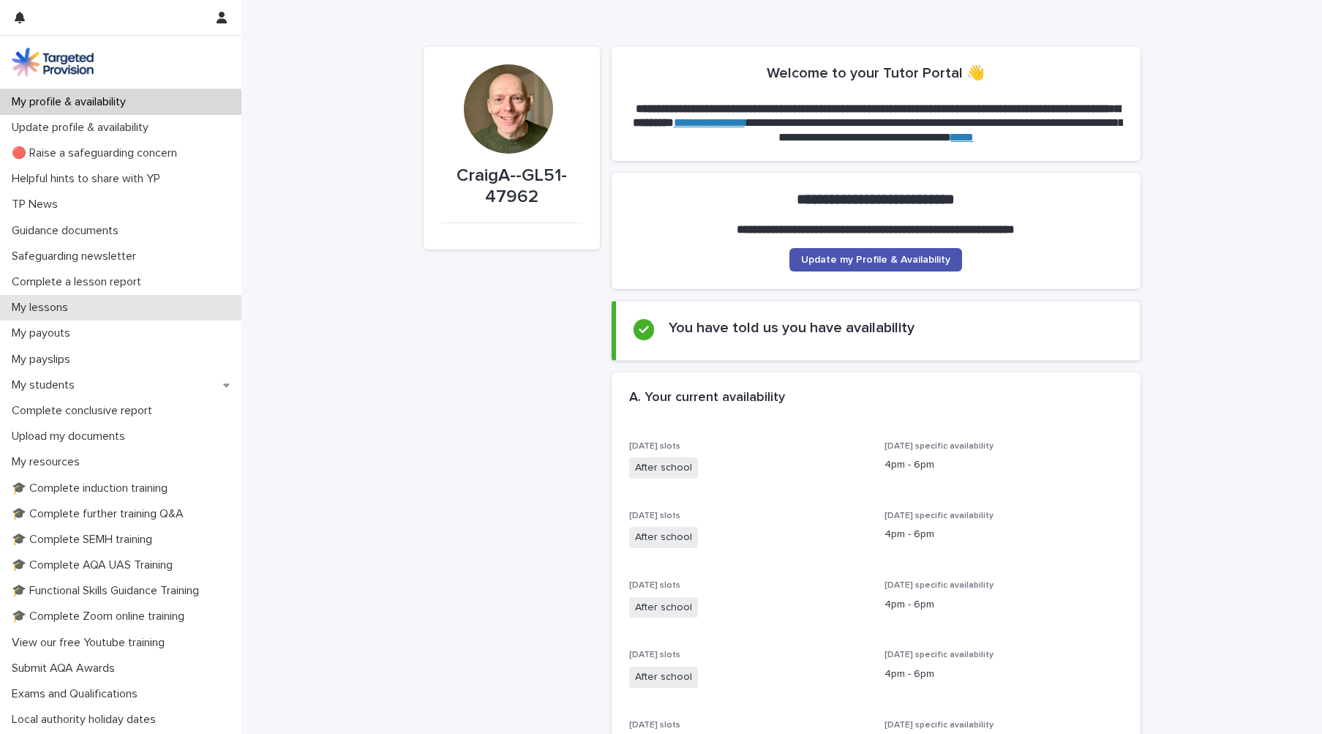
click at [84, 304] on div "My lessons" at bounding box center [120, 308] width 241 height 26
